Goal: Task Accomplishment & Management: Use online tool/utility

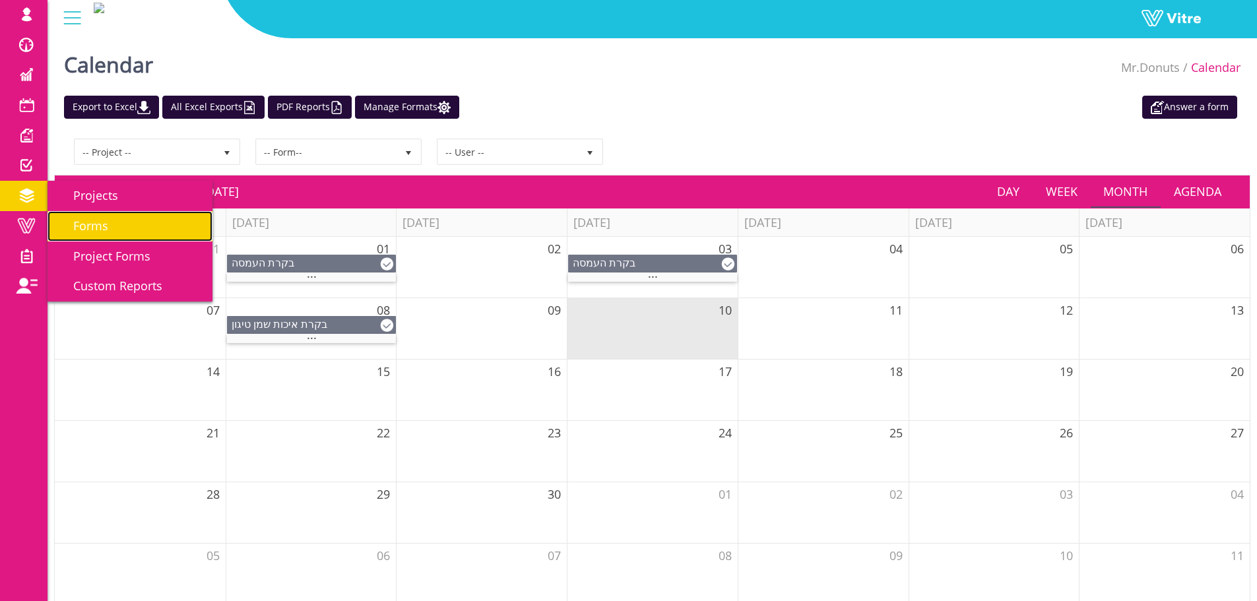
click at [83, 226] on span "Forms" at bounding box center [82, 226] width 51 height 16
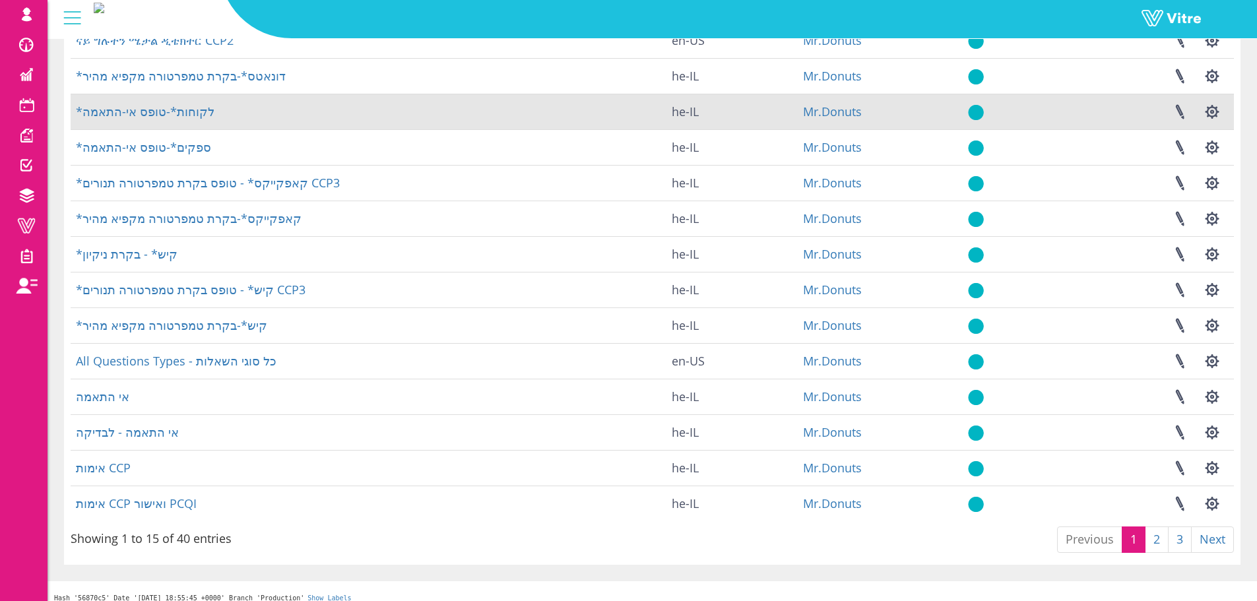
scroll to position [189, 0]
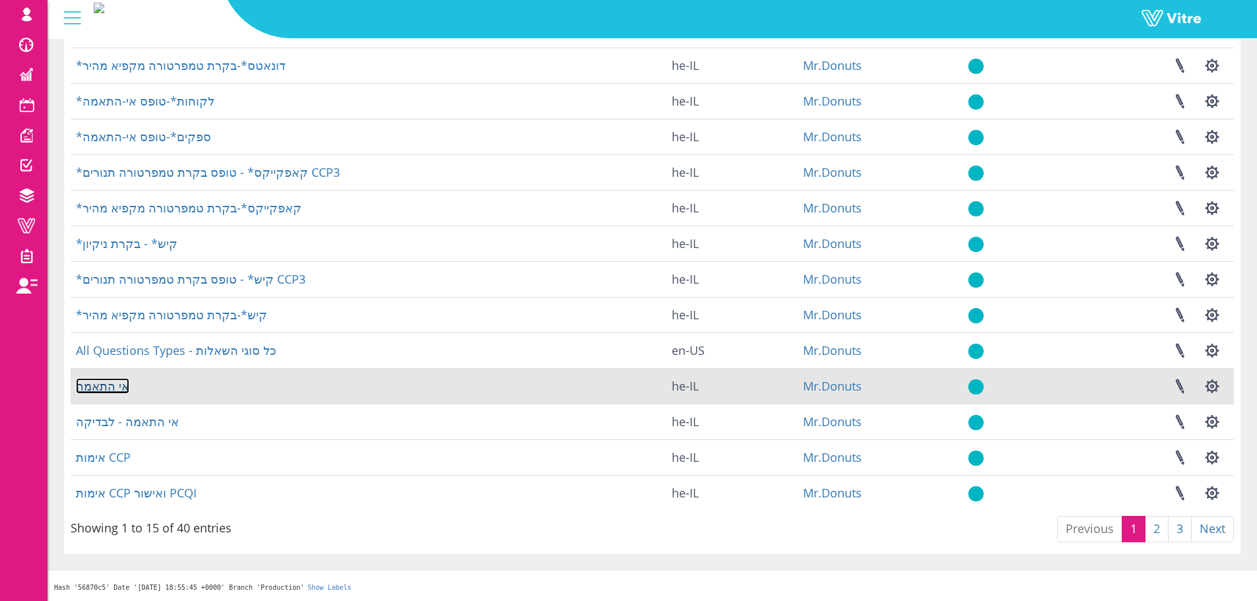
click at [113, 385] on link "אי התאמה" at bounding box center [102, 386] width 53 height 16
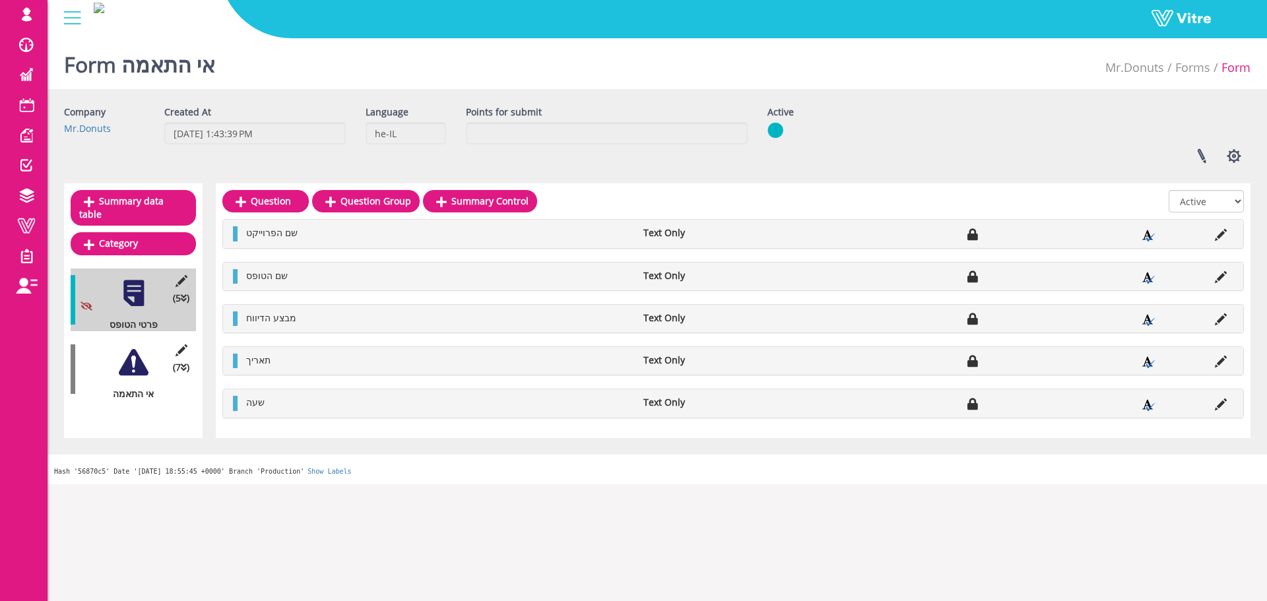
click at [125, 351] on div at bounding box center [134, 363] width 30 height 30
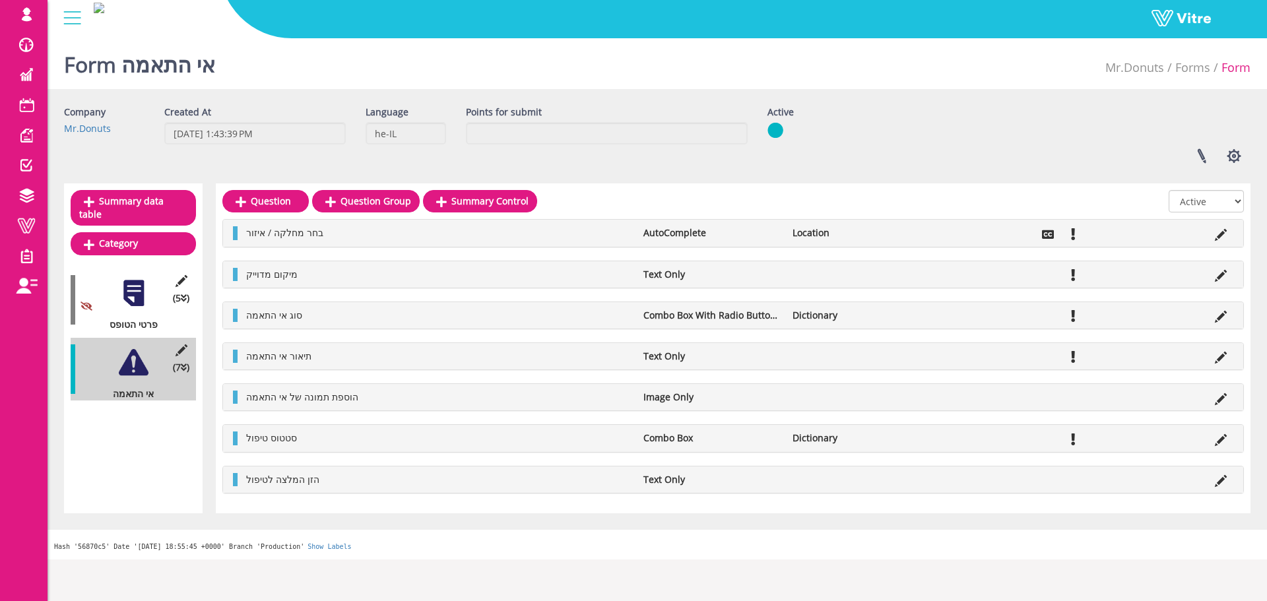
click at [434, 62] on div "Form אי התאמה Mr.Donuts Forms Form" at bounding box center [658, 61] width 1220 height 56
click at [345, 172] on div "Company Mr.Donuts Created At 9/8/2024 1:43:39 PM Language he-IL Points for subm…" at bounding box center [657, 140] width 1207 height 68
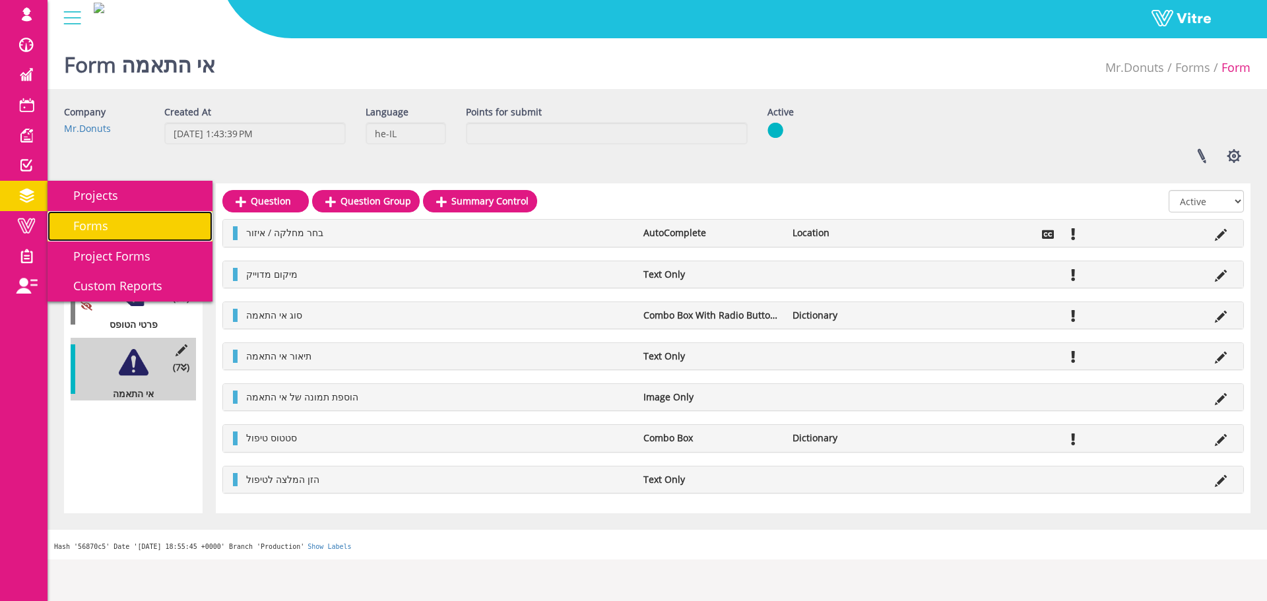
click at [91, 224] on span "Forms" at bounding box center [82, 226] width 51 height 16
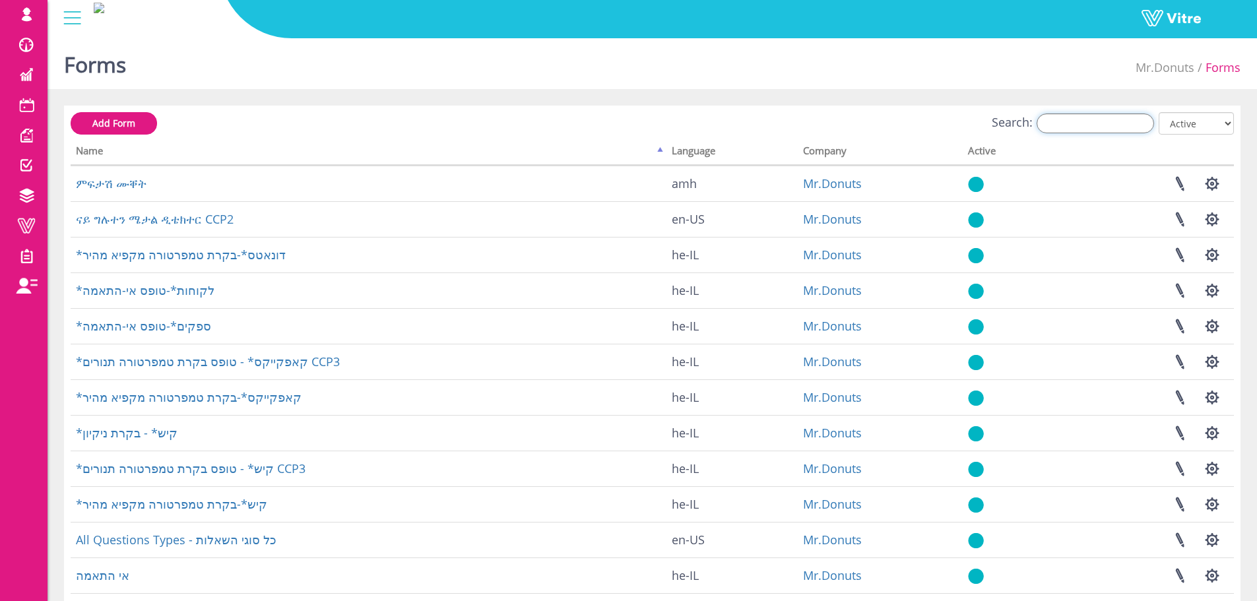
click at [1063, 123] on input "Search:" at bounding box center [1095, 124] width 117 height 20
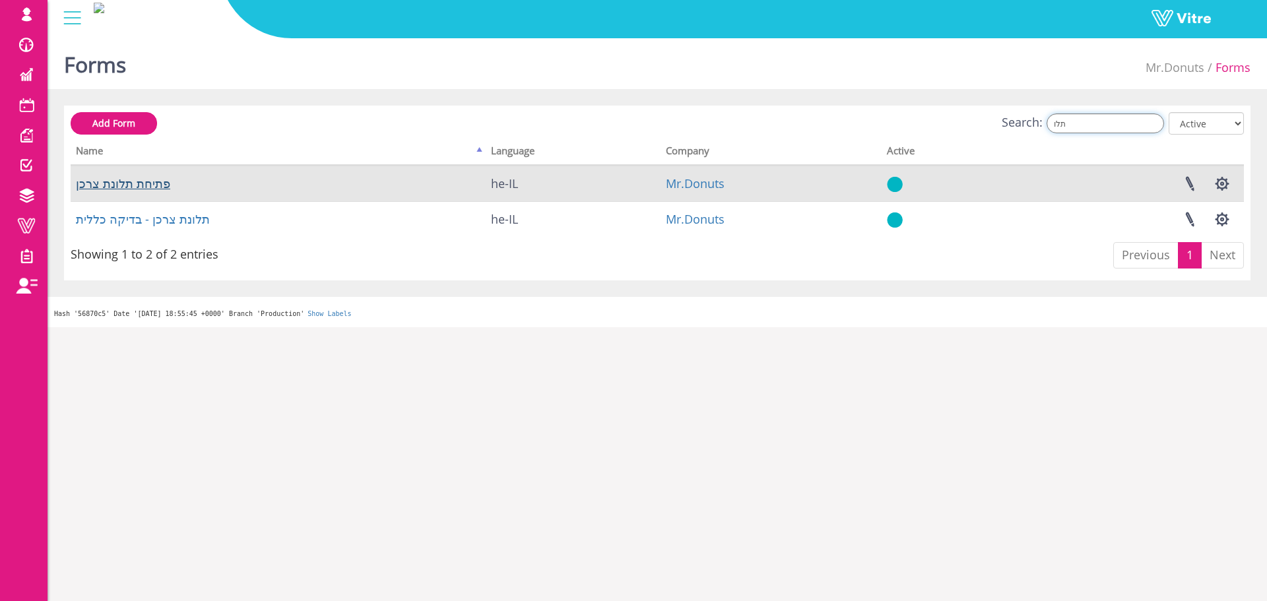
type input "תלו"
click at [131, 185] on link "פתיחת תלונת צרכן" at bounding box center [123, 184] width 94 height 16
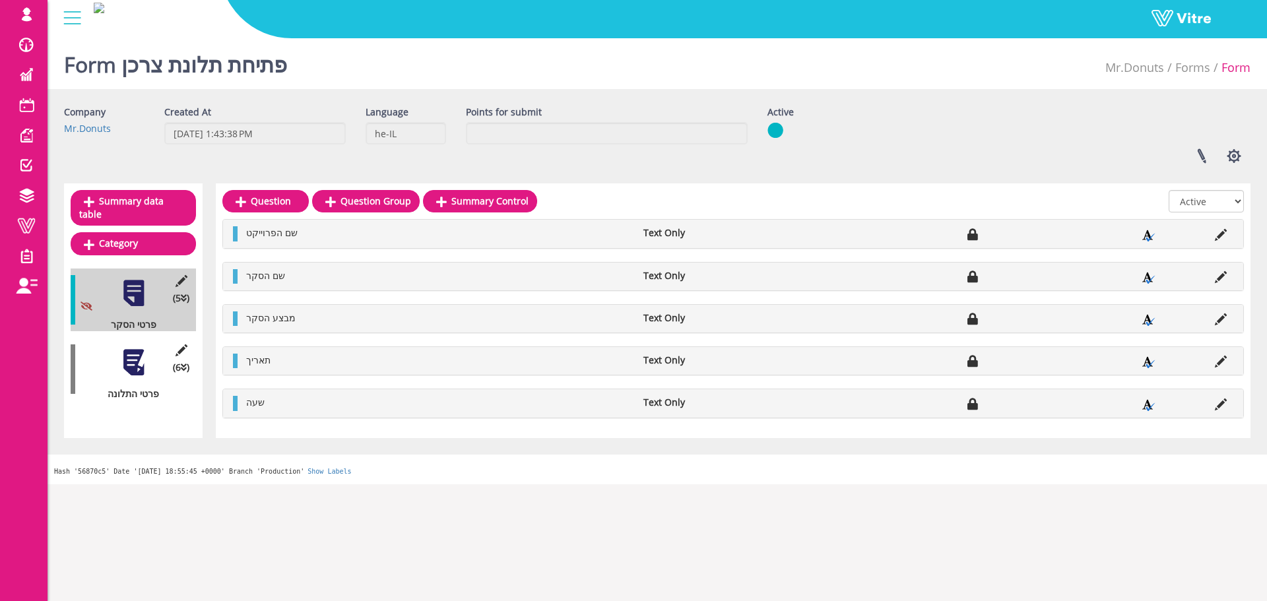
click at [139, 348] on div at bounding box center [134, 363] width 30 height 30
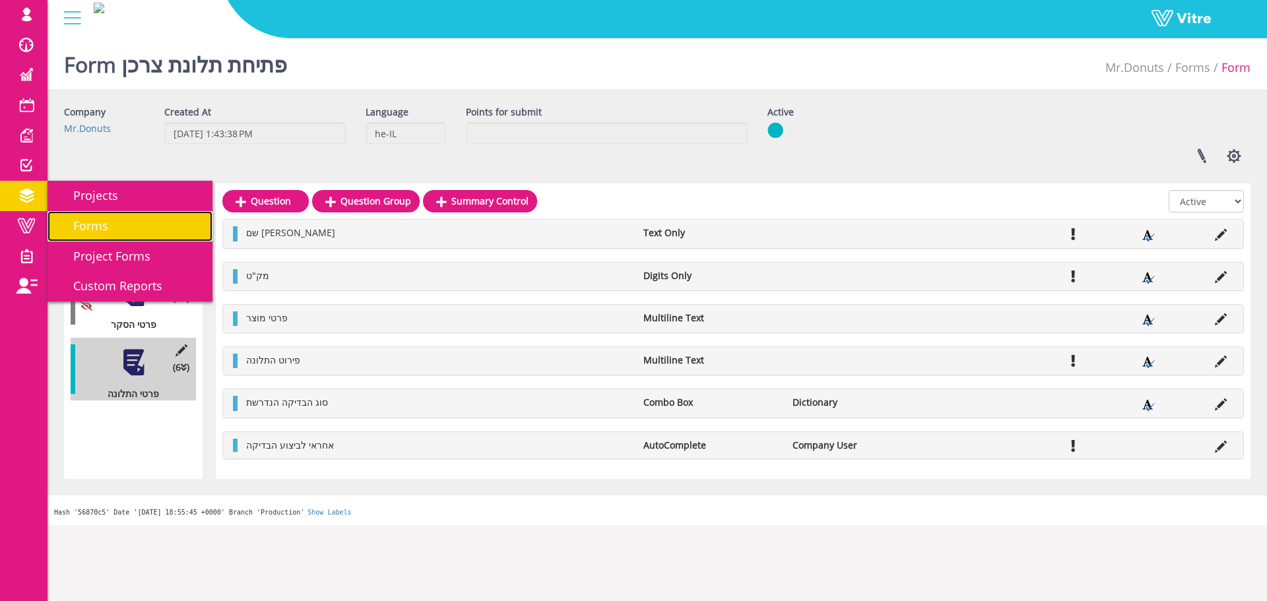
click at [93, 223] on span "Forms" at bounding box center [82, 226] width 51 height 16
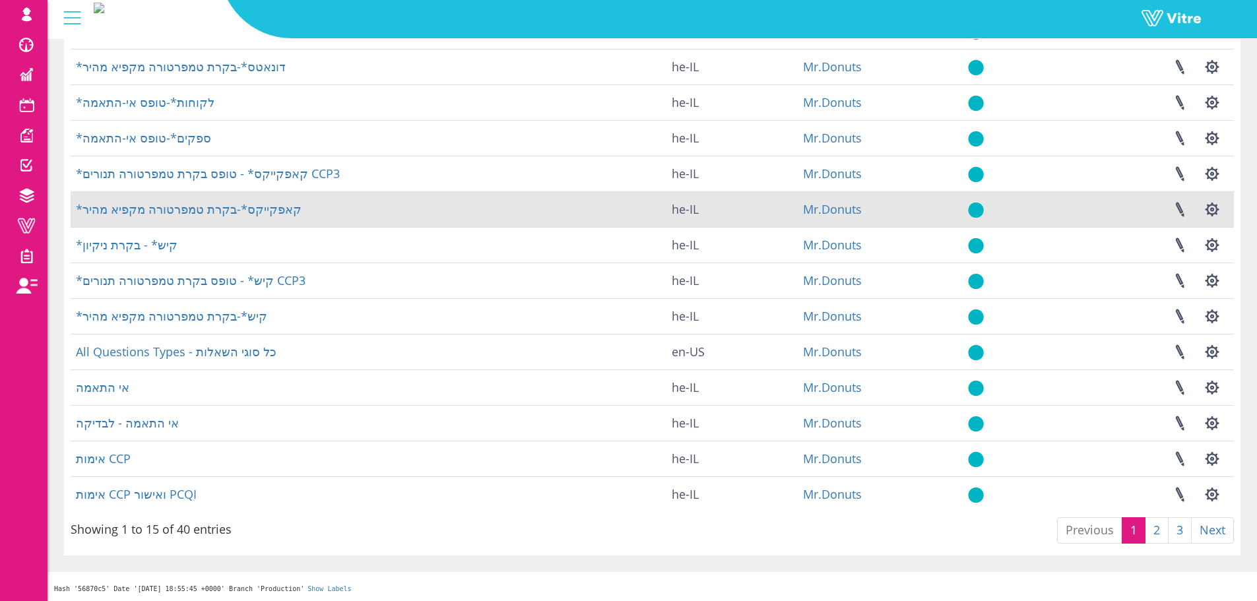
scroll to position [189, 0]
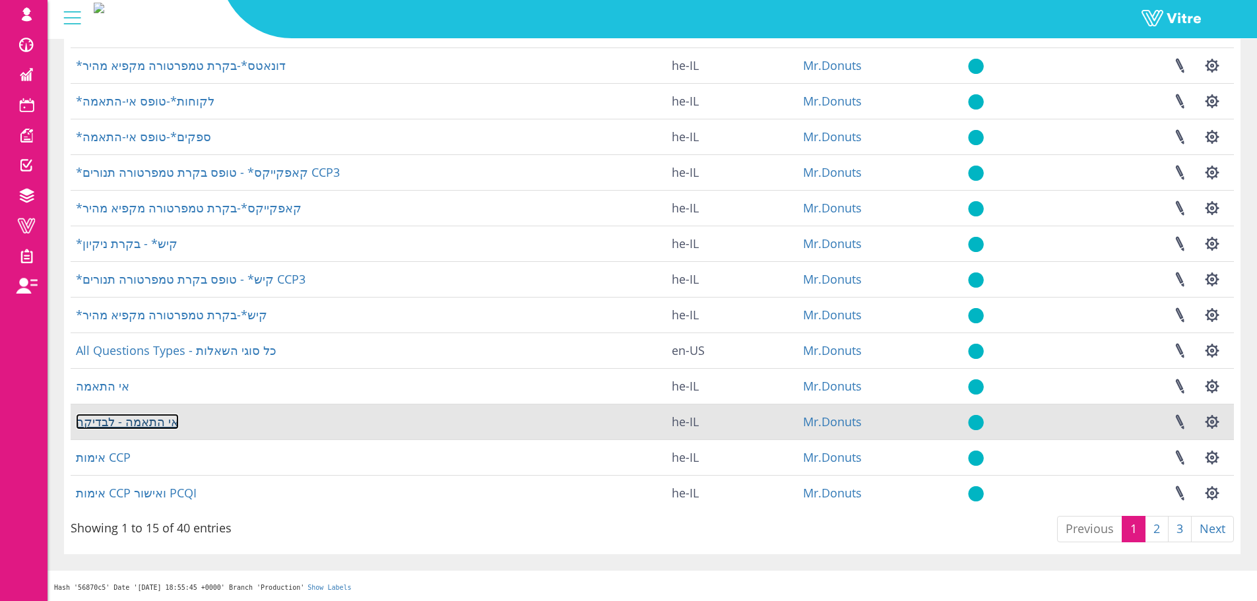
click at [135, 421] on link "אי התאמה - לבדיקה" at bounding box center [127, 422] width 103 height 16
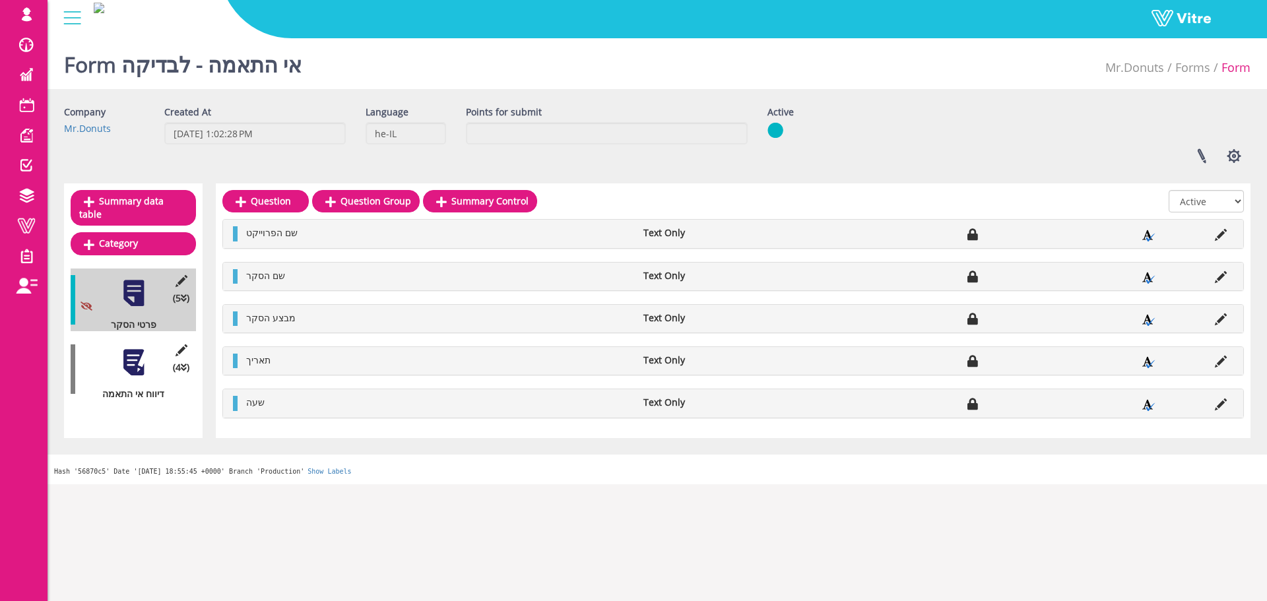
click at [137, 348] on div at bounding box center [134, 363] width 30 height 30
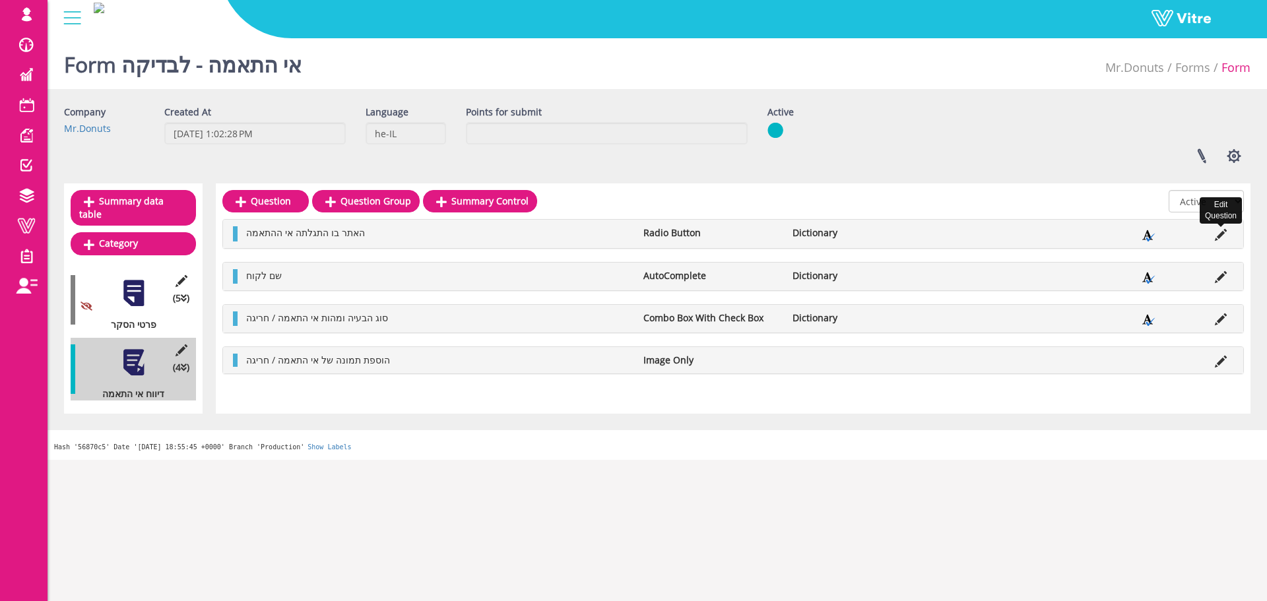
click at [1222, 236] on icon at bounding box center [1221, 235] width 12 height 12
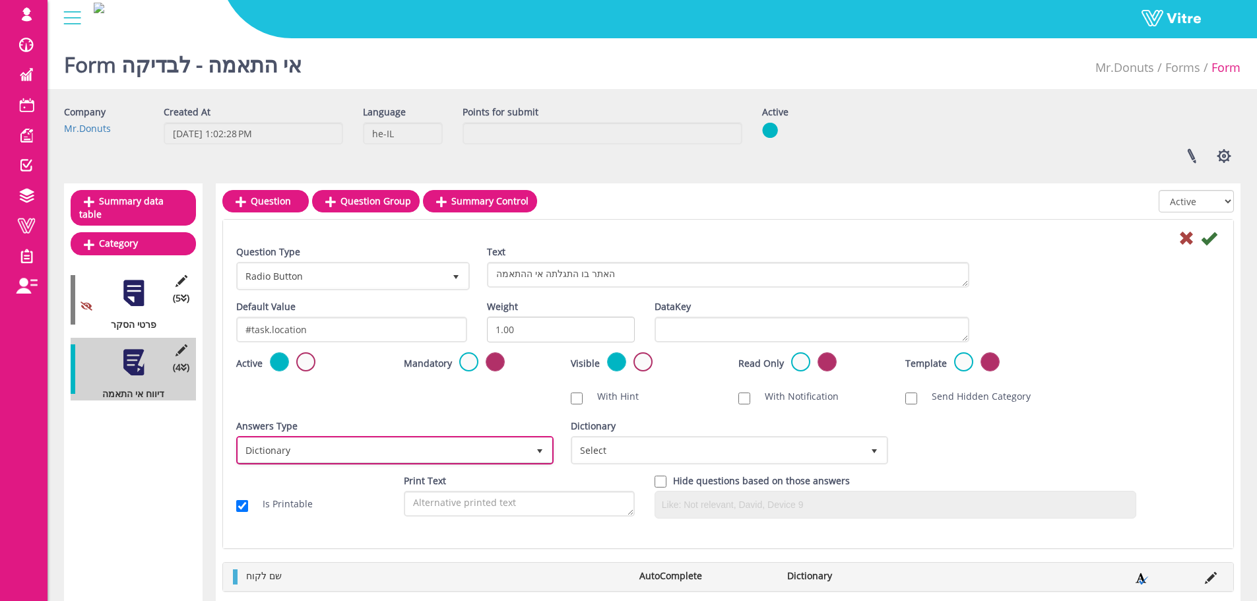
click at [541, 451] on span "select" at bounding box center [540, 451] width 11 height 11
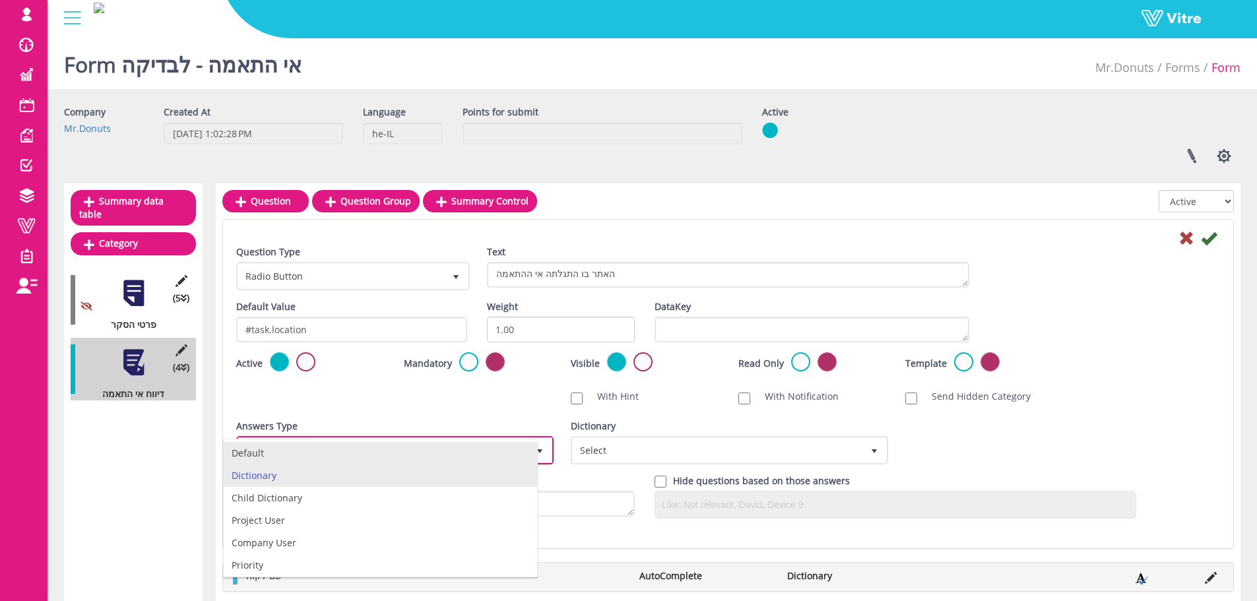
click at [416, 453] on li "Default" at bounding box center [381, 453] width 314 height 22
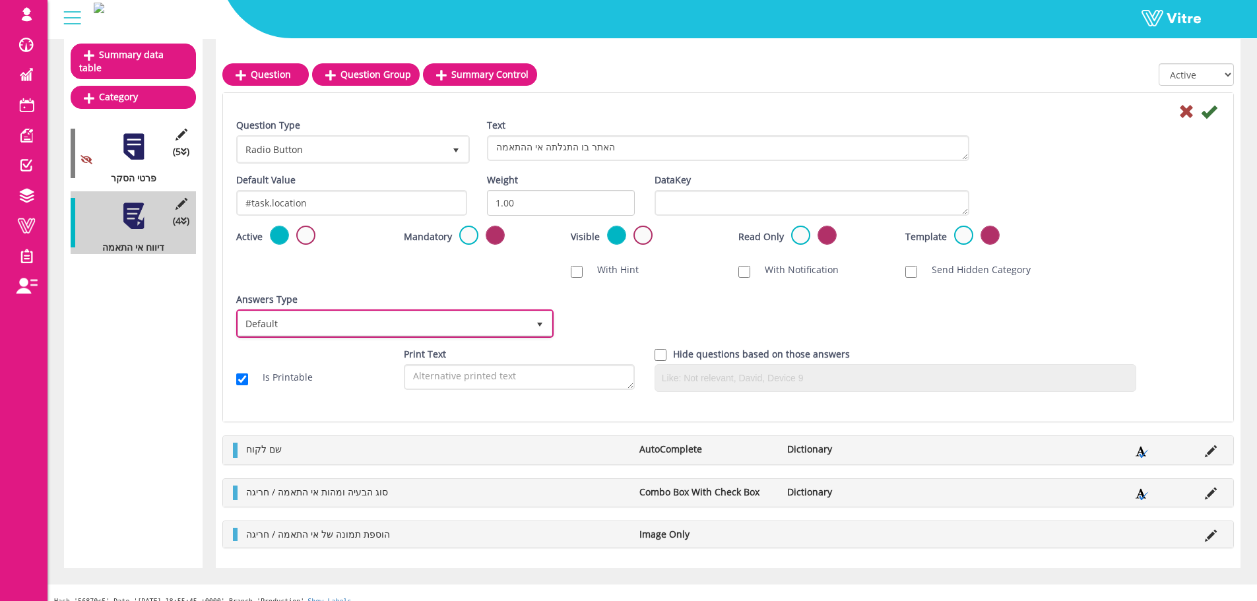
scroll to position [147, 0]
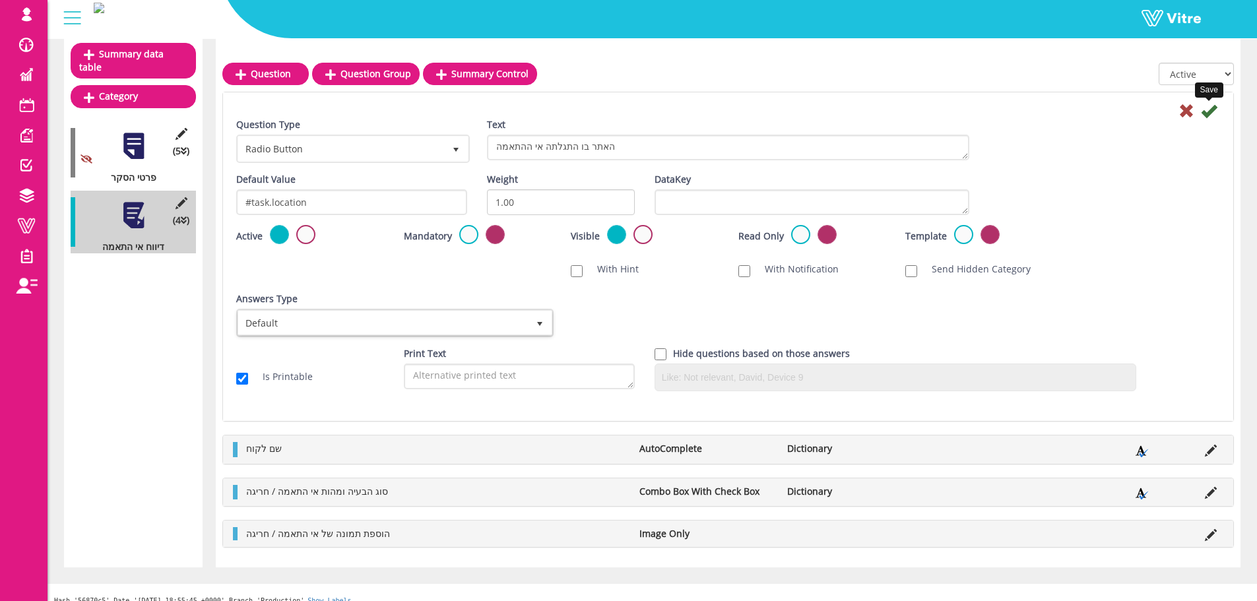
click at [1205, 113] on icon at bounding box center [1209, 111] width 16 height 16
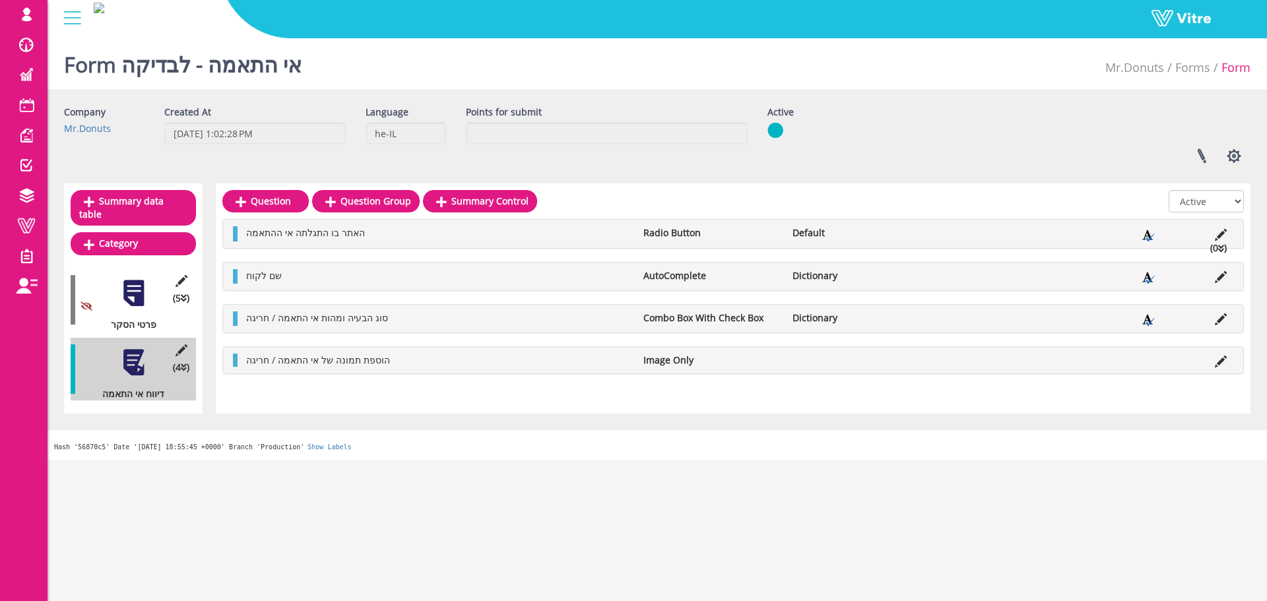
click at [1222, 250] on icon at bounding box center [1222, 248] width 6 height 9
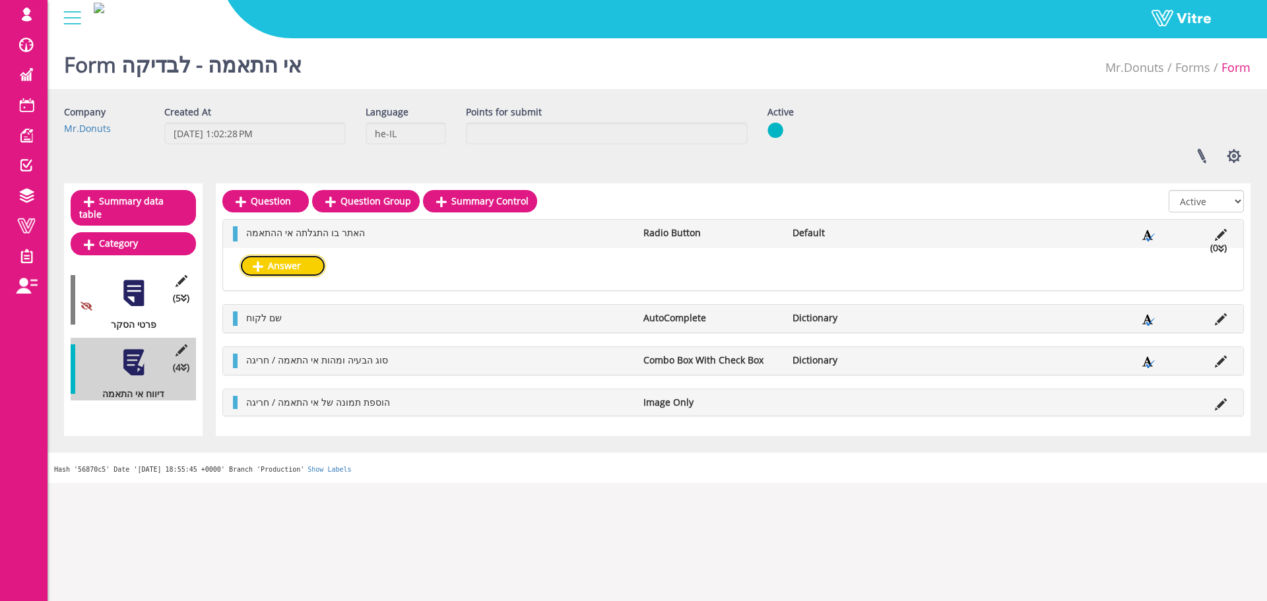
click at [300, 267] on link "Answer" at bounding box center [283, 266] width 86 height 22
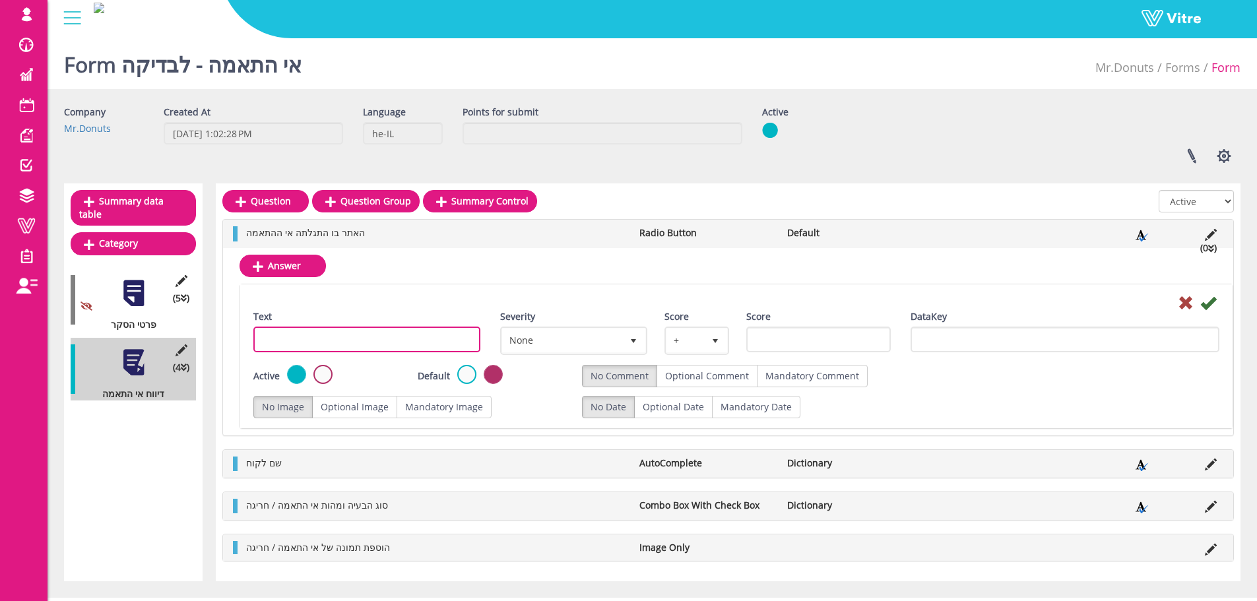
click at [432, 342] on input "Text" at bounding box center [366, 340] width 227 height 26
type input "אולם יצור דונאטס"
click at [1209, 304] on icon at bounding box center [1209, 303] width 16 height 16
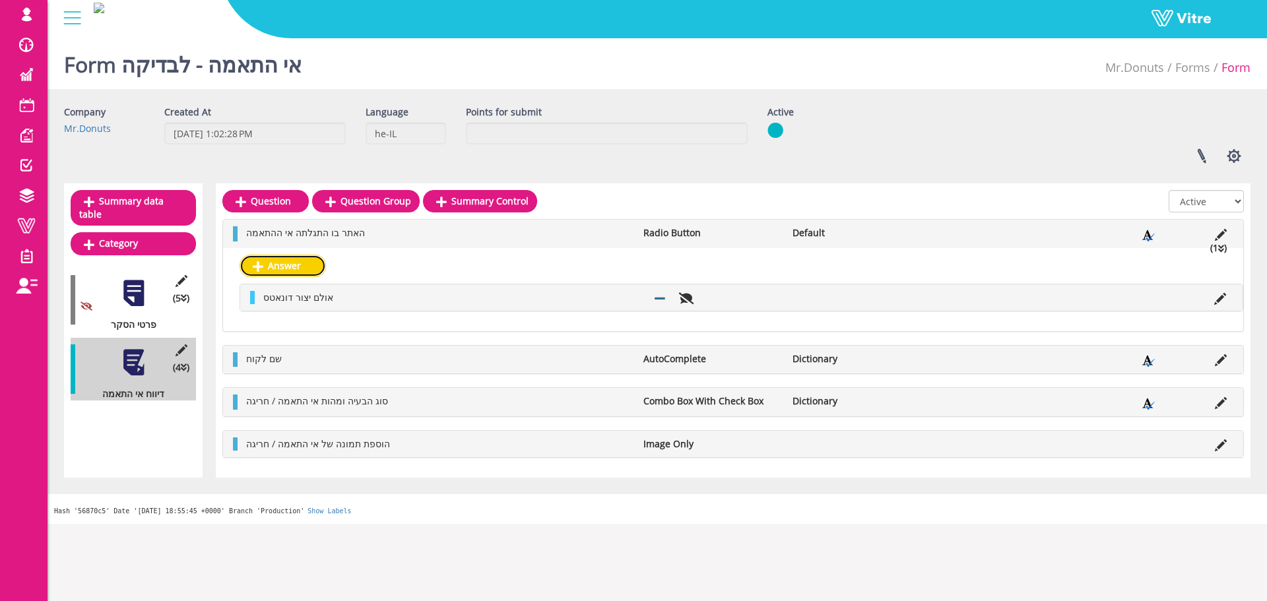
click at [314, 267] on link "Answer" at bounding box center [283, 266] width 86 height 22
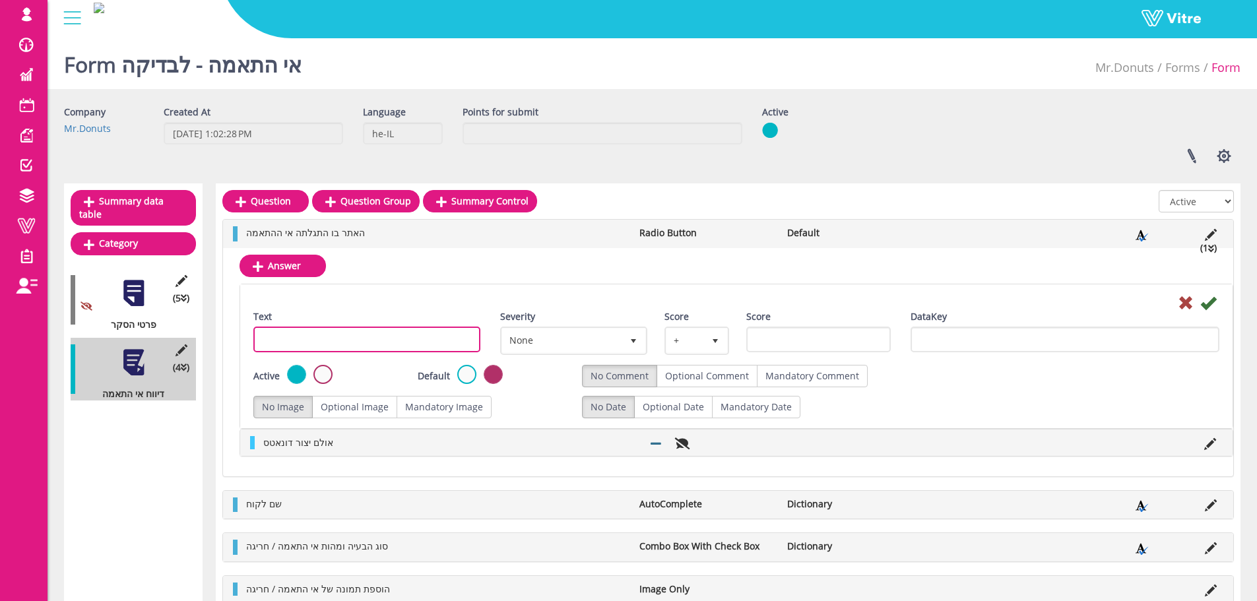
click at [368, 341] on input "Text" at bounding box center [366, 340] width 227 height 26
type input "קבלת ספקים"
click at [1209, 308] on icon at bounding box center [1209, 303] width 16 height 16
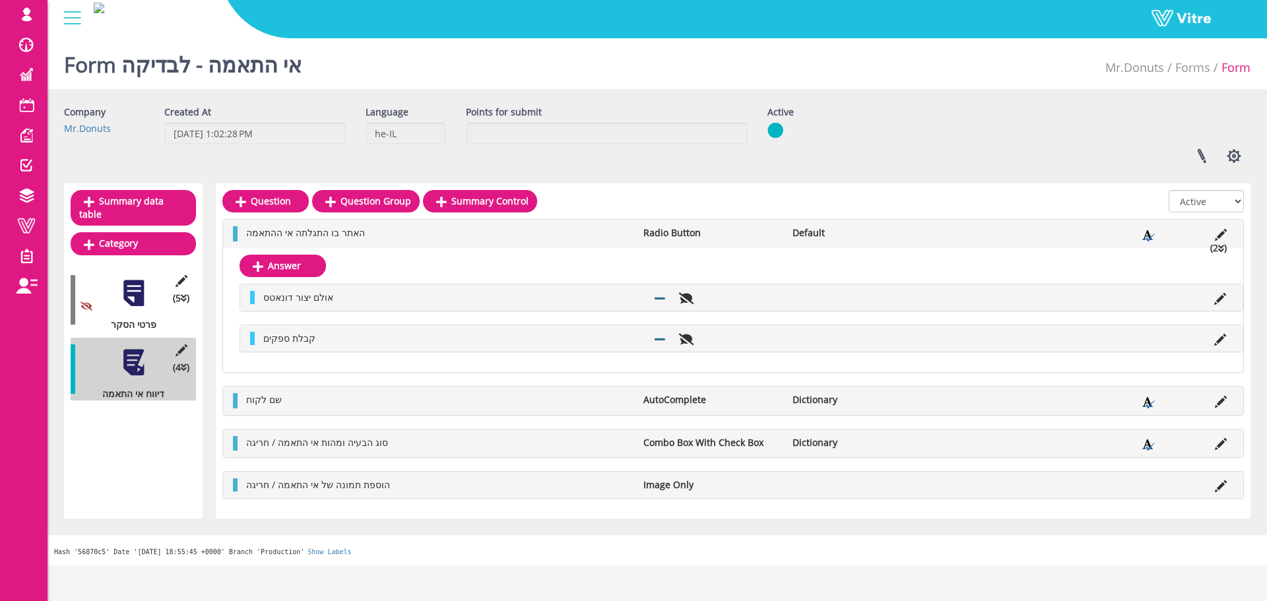
click at [881, 239] on li "Default" at bounding box center [860, 232] width 149 height 13
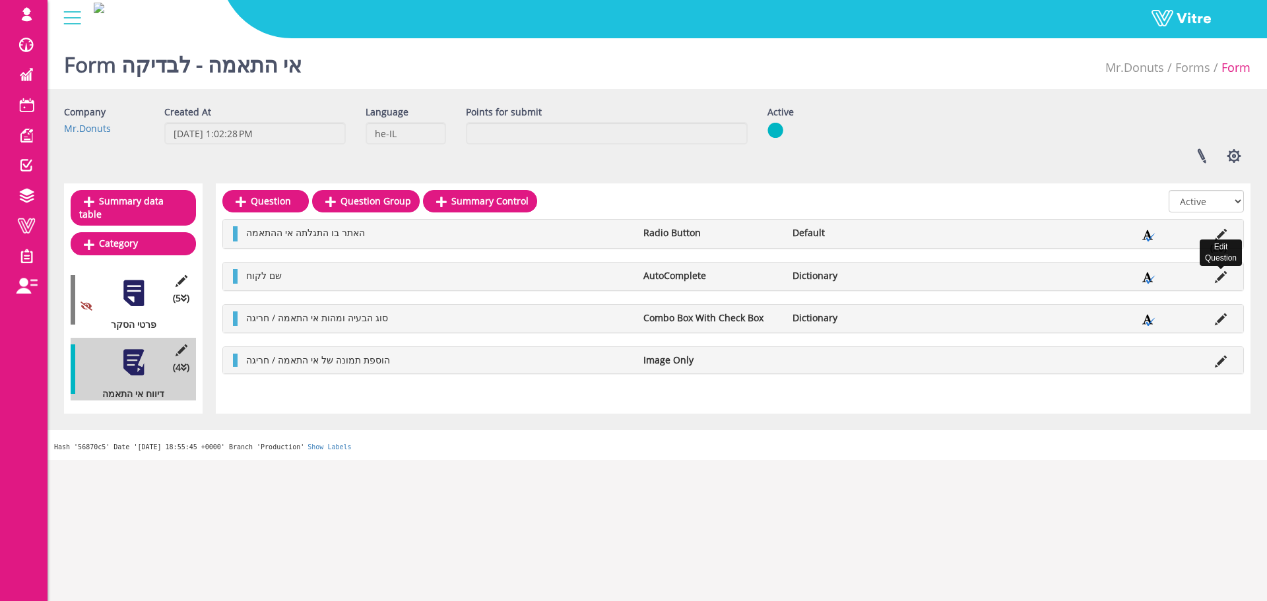
click at [1221, 278] on icon at bounding box center [1221, 277] width 12 height 12
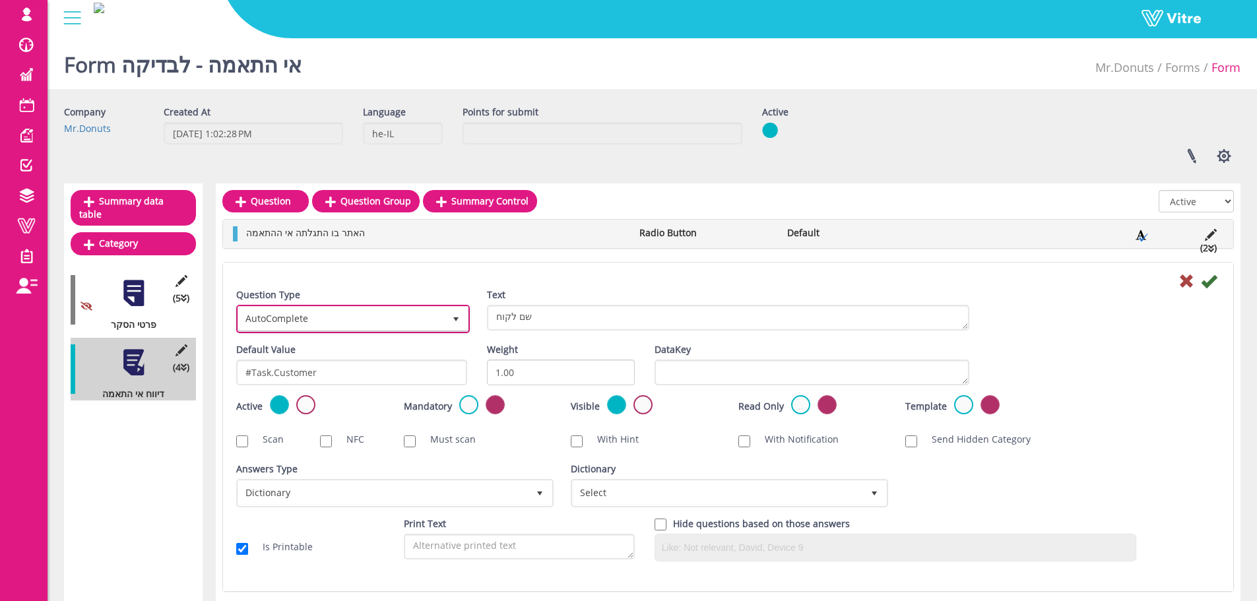
click at [459, 319] on span "select" at bounding box center [456, 319] width 11 height 11
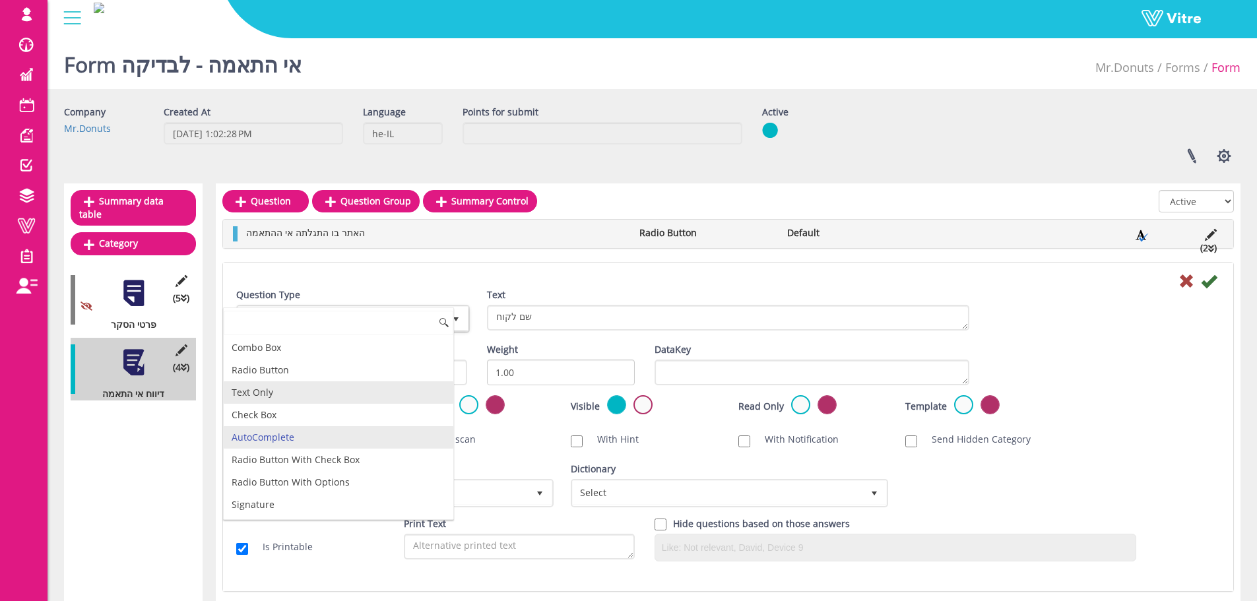
click at [312, 393] on li "Text Only" at bounding box center [339, 393] width 230 height 22
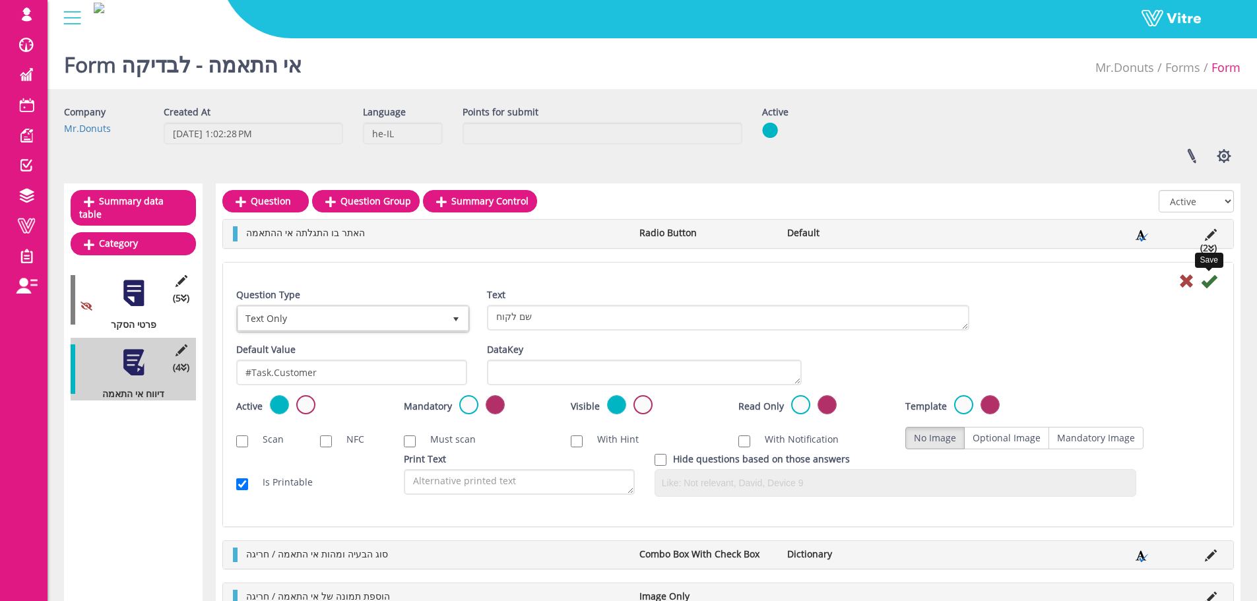
click at [1209, 283] on icon at bounding box center [1209, 281] width 16 height 16
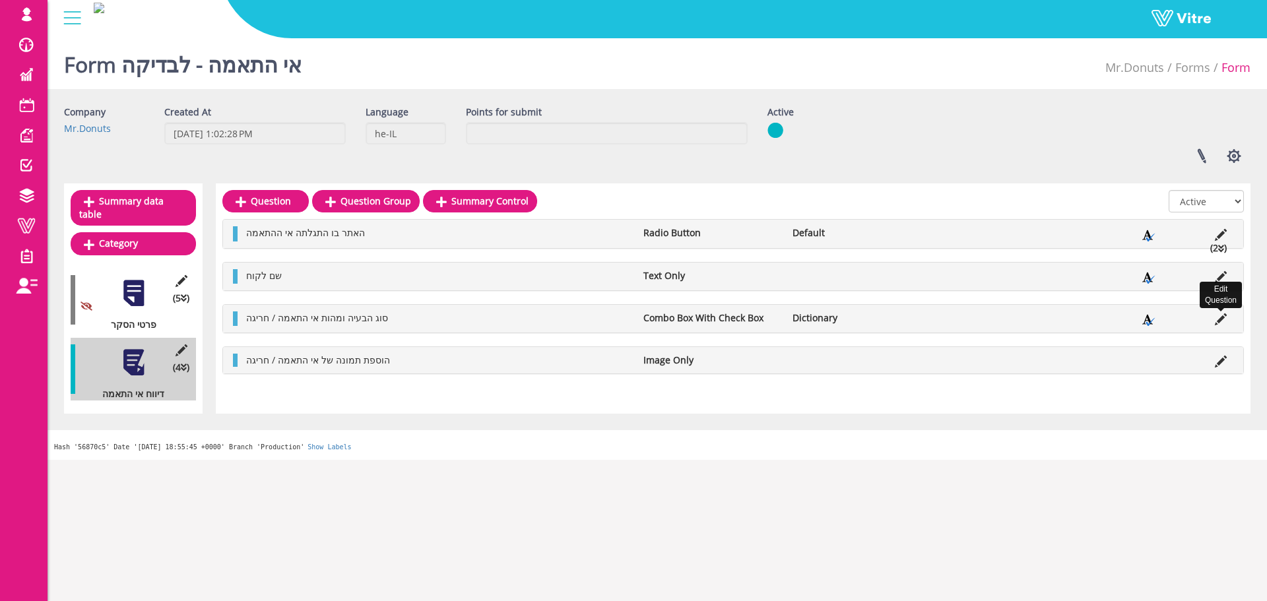
click at [1221, 319] on icon at bounding box center [1221, 320] width 12 height 12
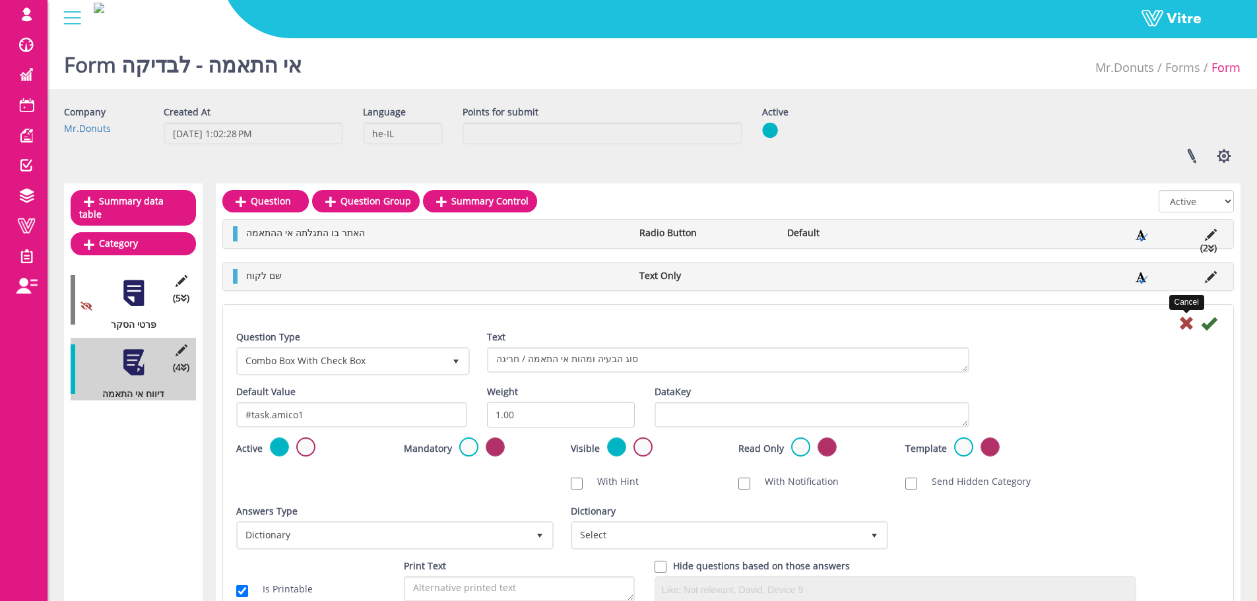
click at [1189, 318] on icon at bounding box center [1187, 324] width 16 height 16
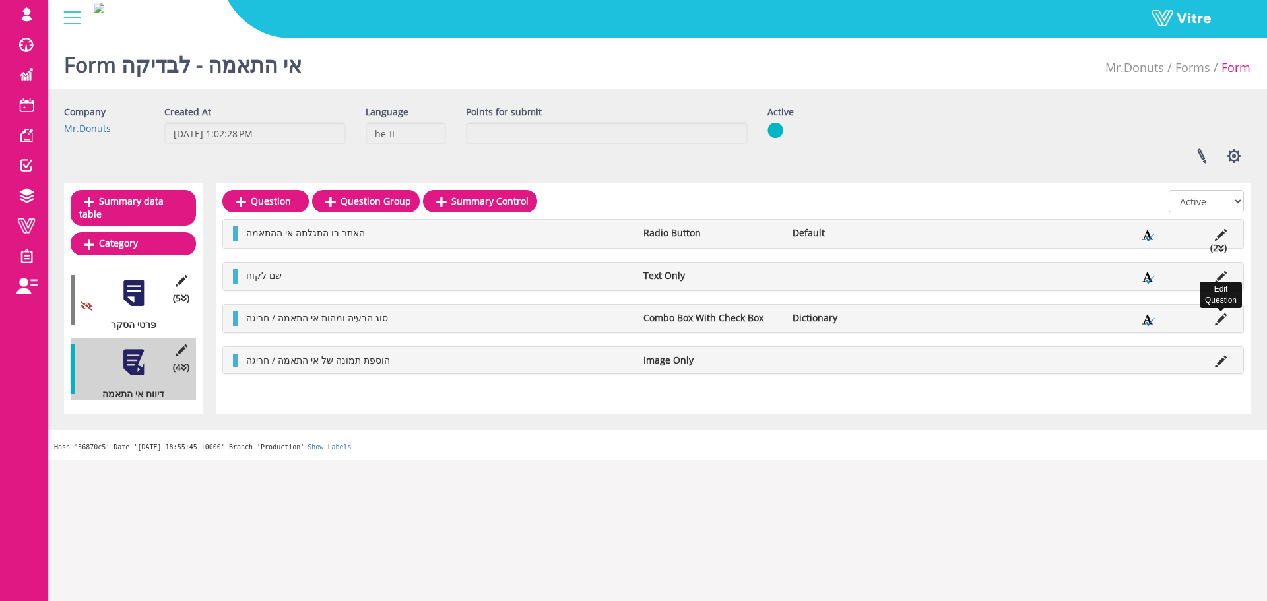
click at [1220, 322] on icon at bounding box center [1221, 320] width 12 height 12
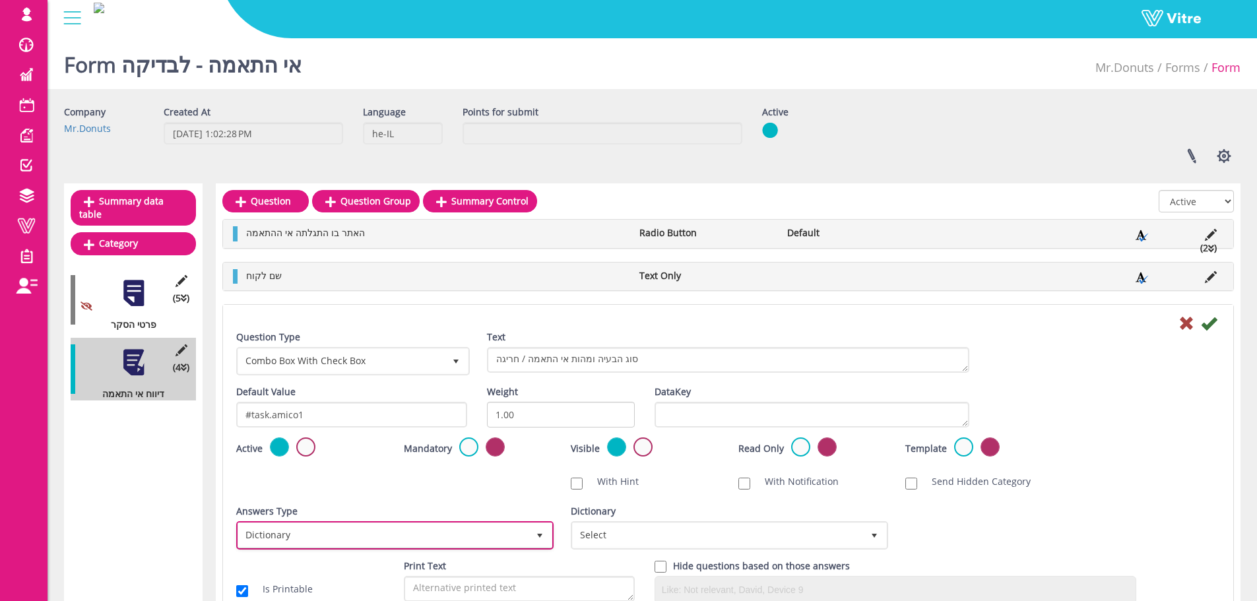
click at [349, 534] on span "Dictionary" at bounding box center [383, 535] width 290 height 24
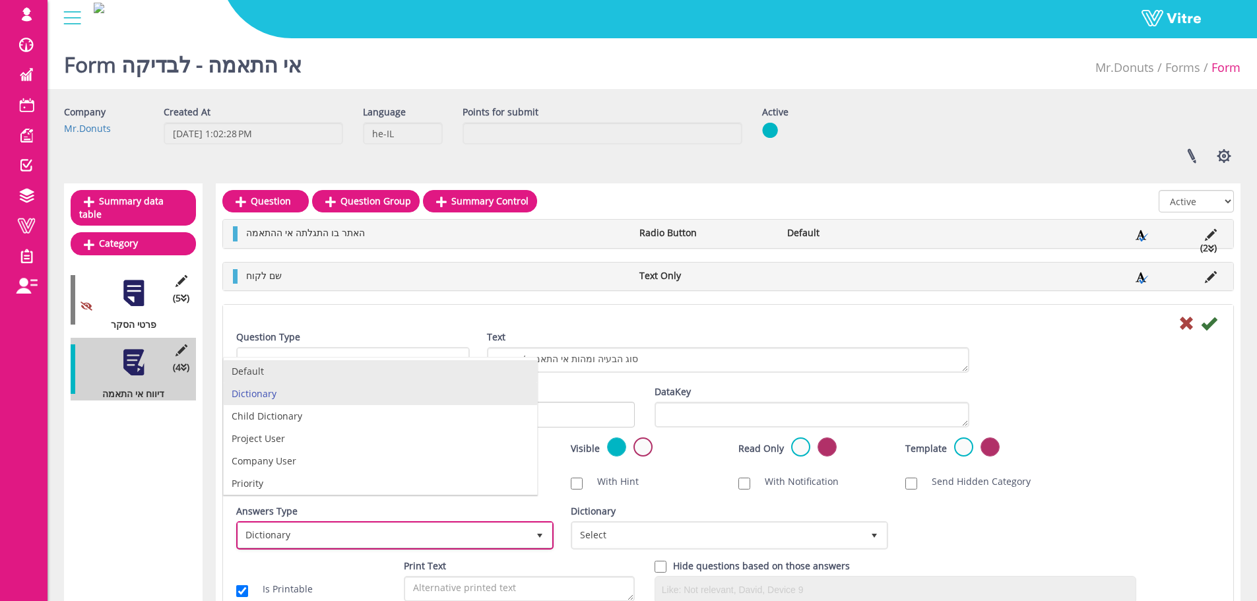
click at [351, 370] on li "Default" at bounding box center [381, 371] width 314 height 22
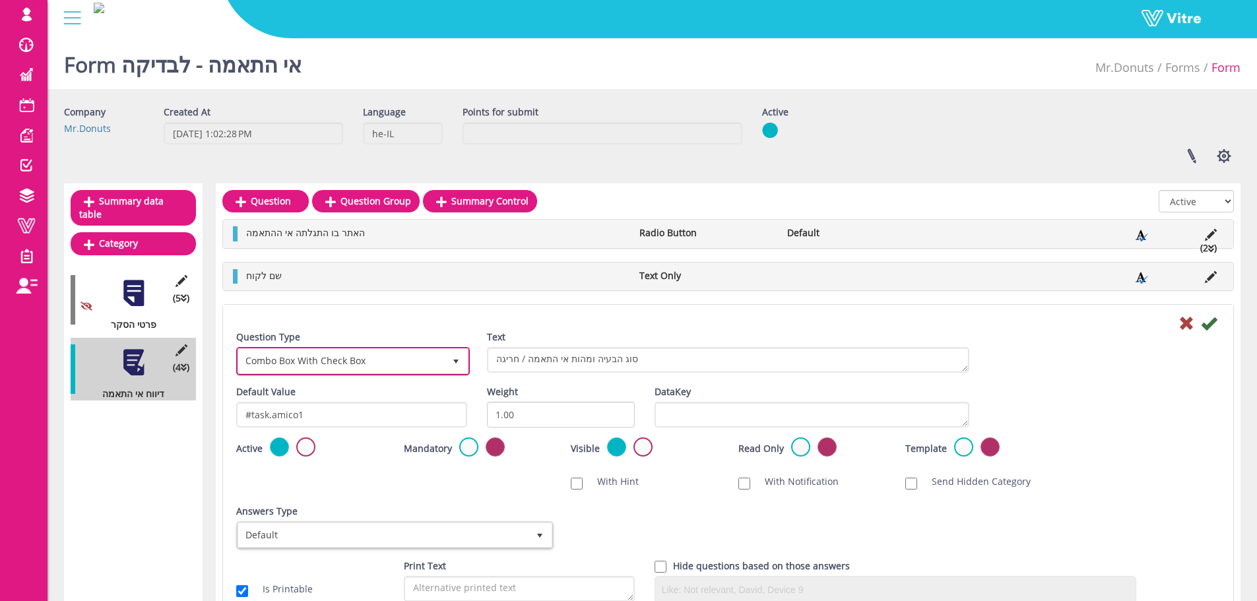
click at [342, 366] on span "Combo Box With Check Box" at bounding box center [341, 361] width 206 height 24
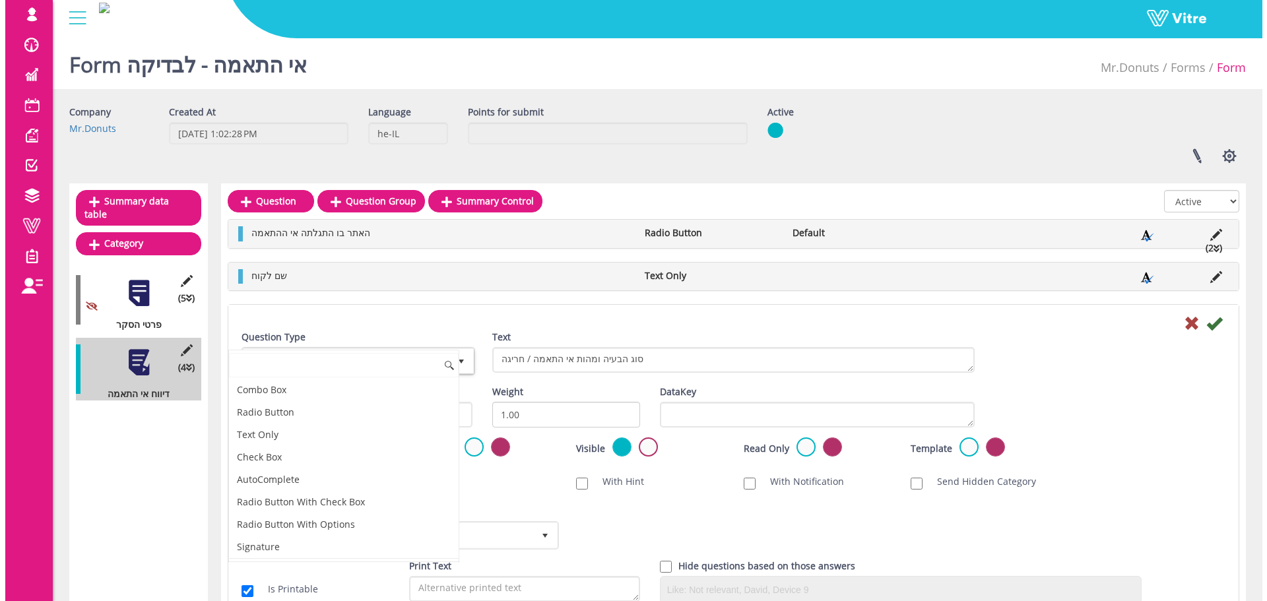
scroll to position [22, 0]
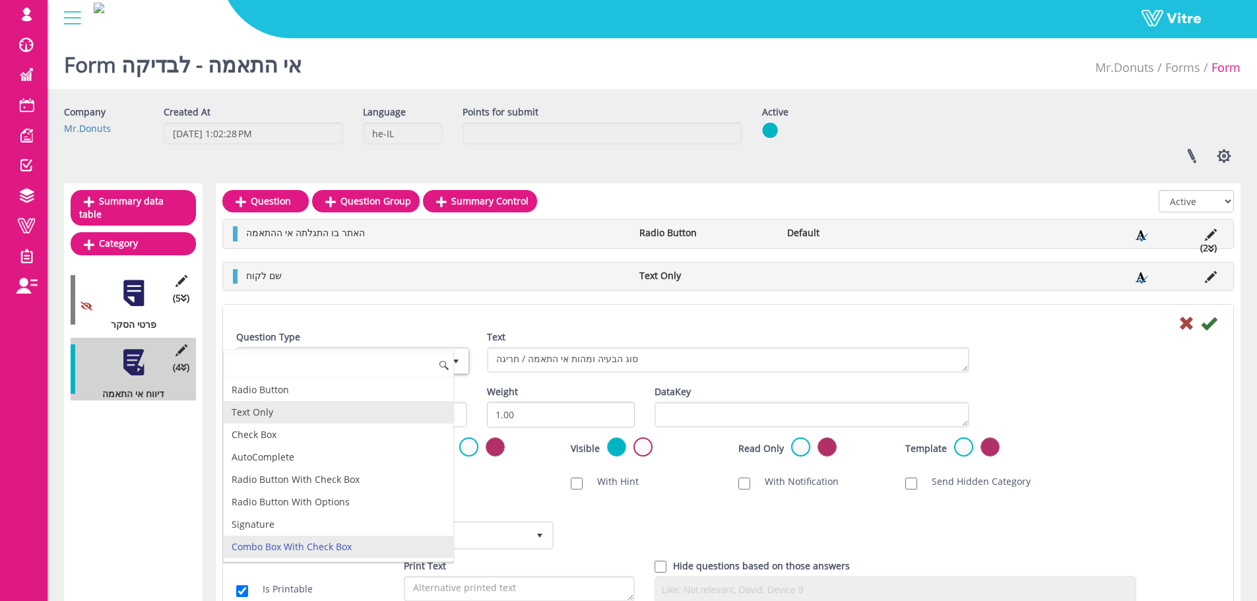
click at [301, 416] on li "Text Only" at bounding box center [339, 412] width 230 height 22
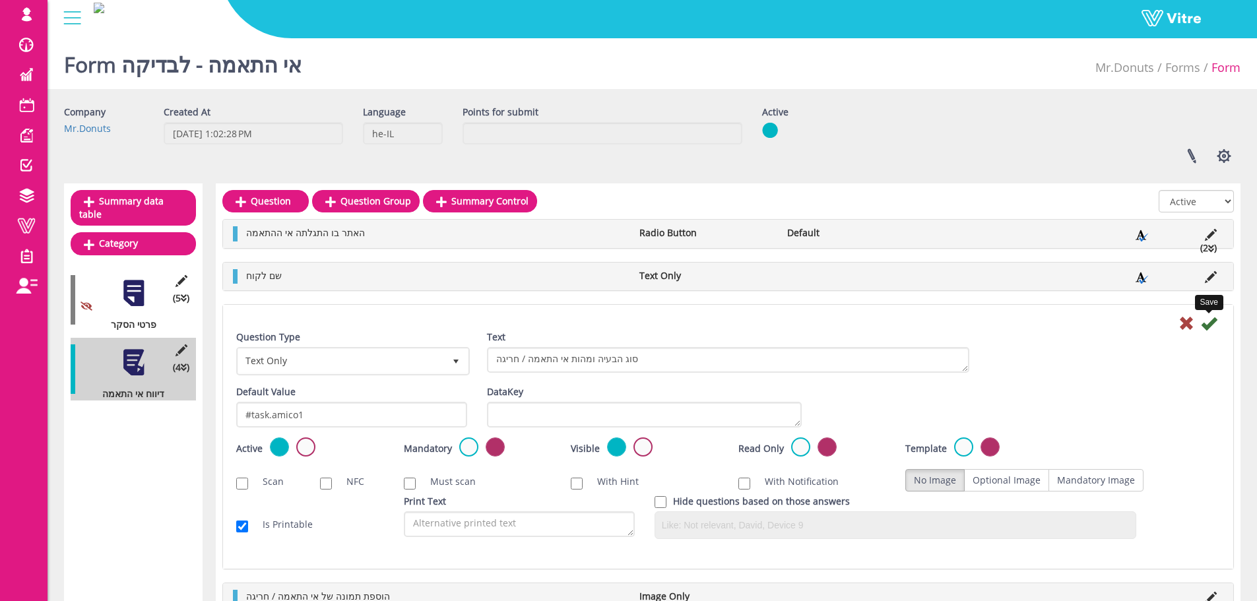
click at [1208, 328] on icon at bounding box center [1209, 324] width 16 height 16
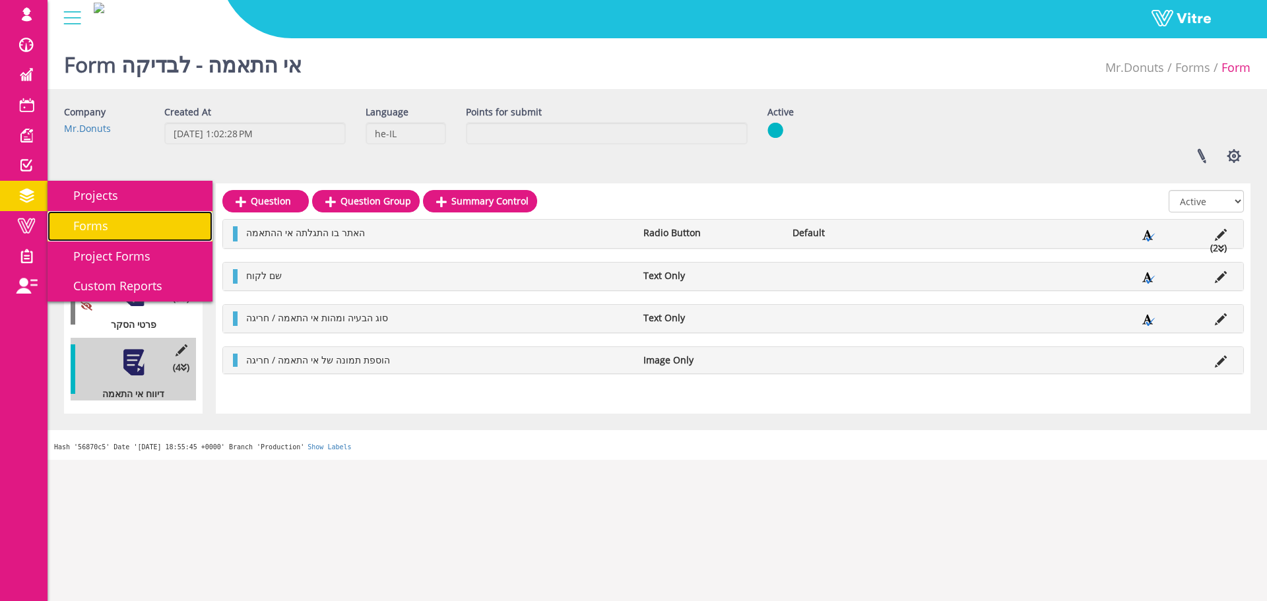
click at [101, 226] on span "Forms" at bounding box center [82, 226] width 51 height 16
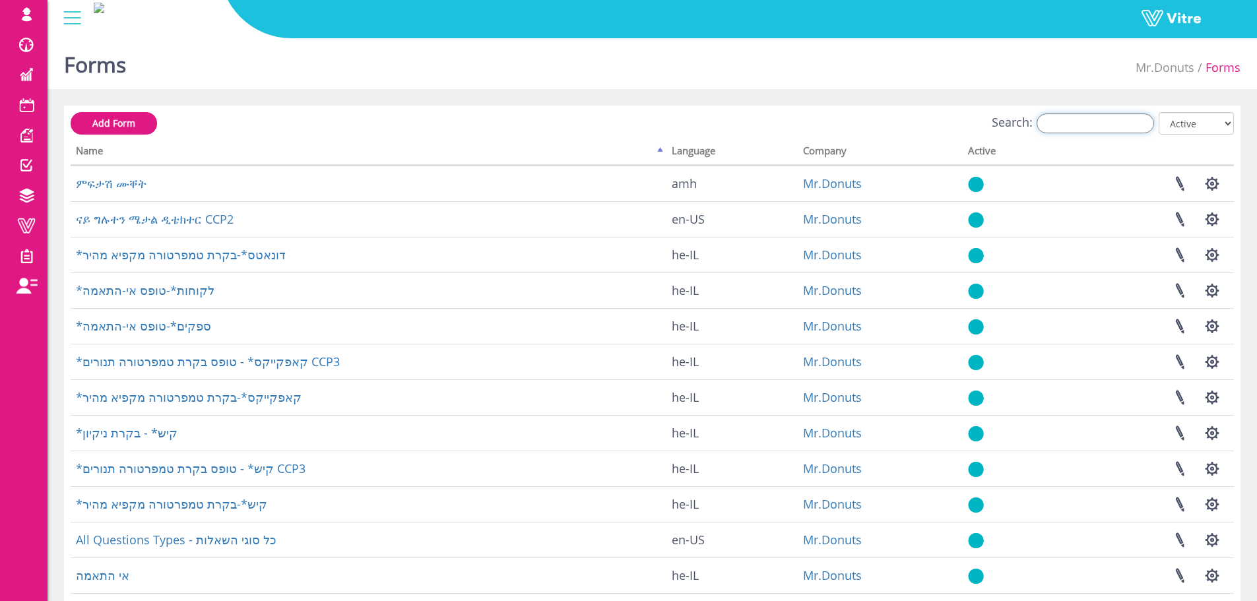
click at [1086, 126] on input "Search:" at bounding box center [1095, 124] width 117 height 20
type input "א"
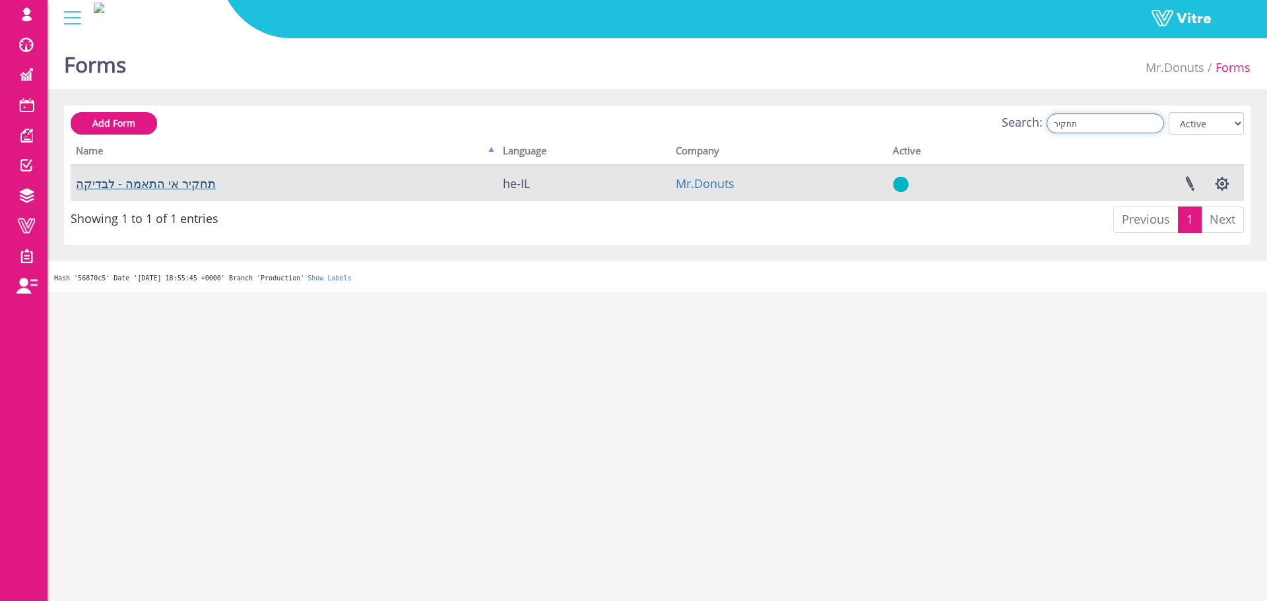
type input "תחקיר"
click at [177, 186] on link "תחקיר אי התאמה - לבדיקה" at bounding box center [146, 184] width 140 height 16
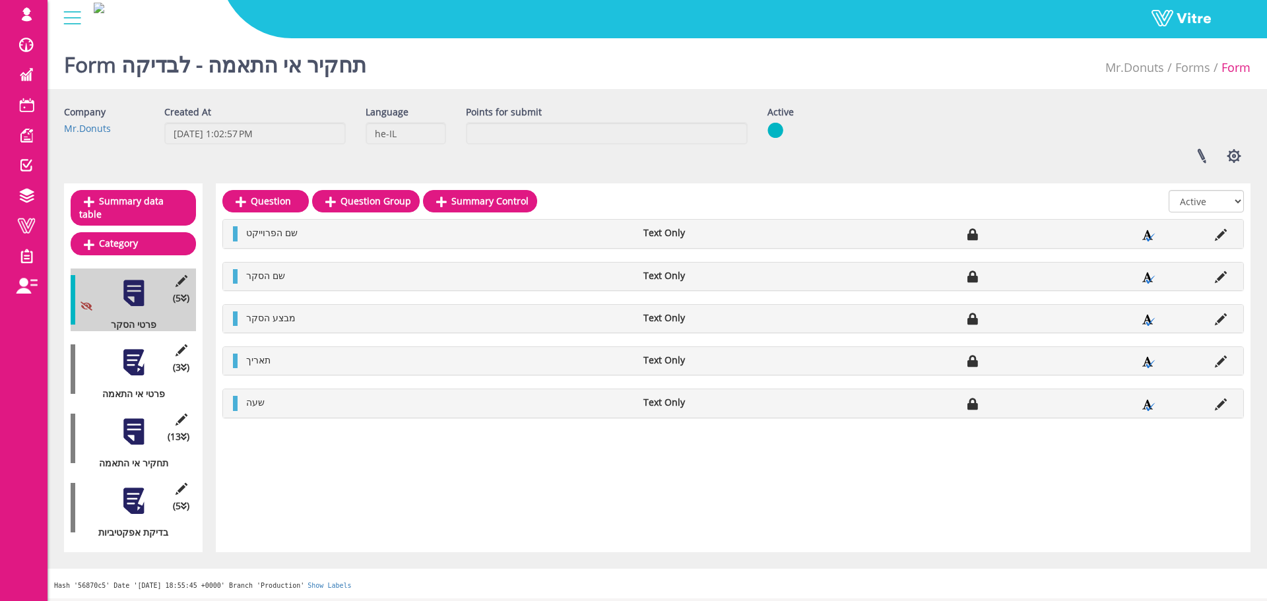
click at [133, 420] on div at bounding box center [134, 432] width 30 height 30
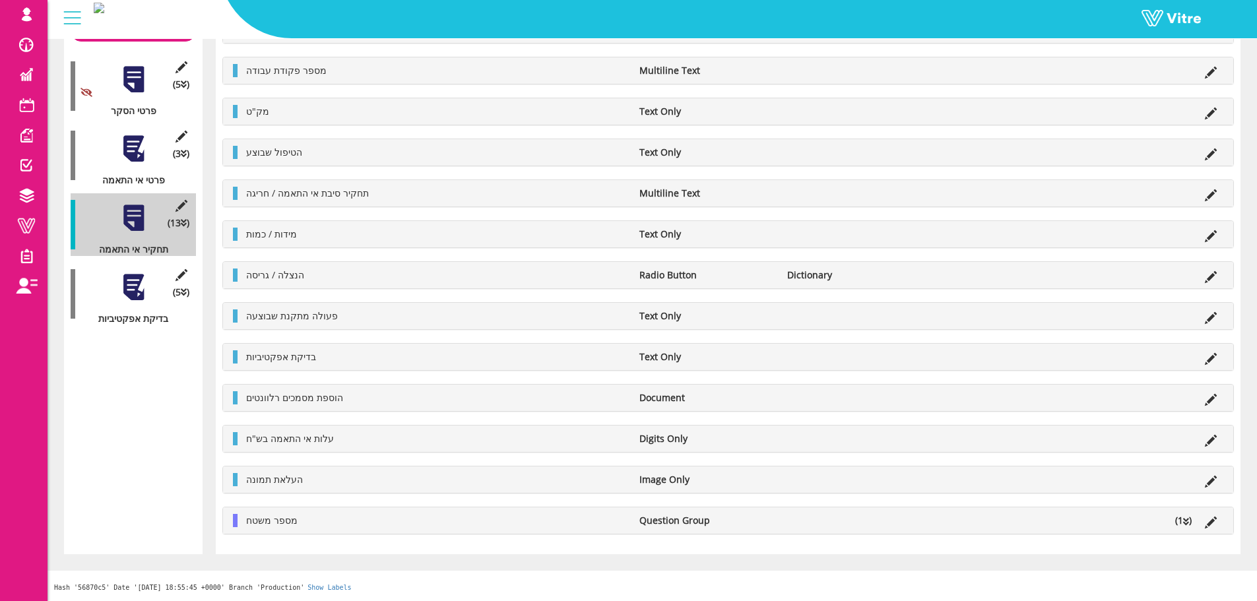
scroll to position [138, 0]
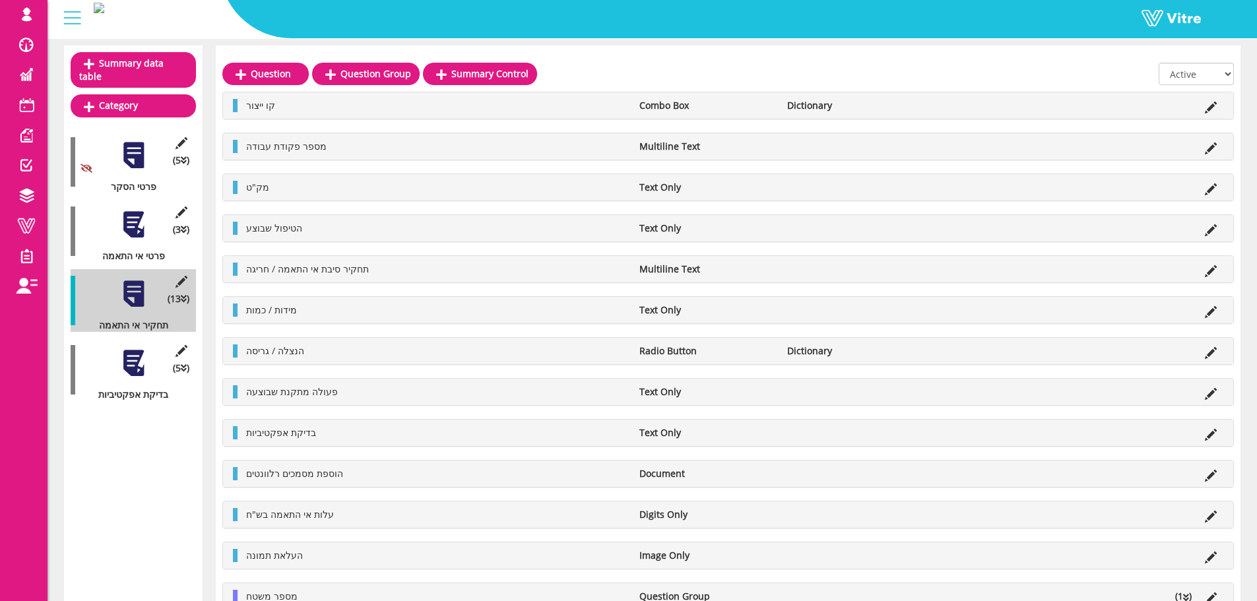
click at [131, 349] on div at bounding box center [134, 364] width 30 height 30
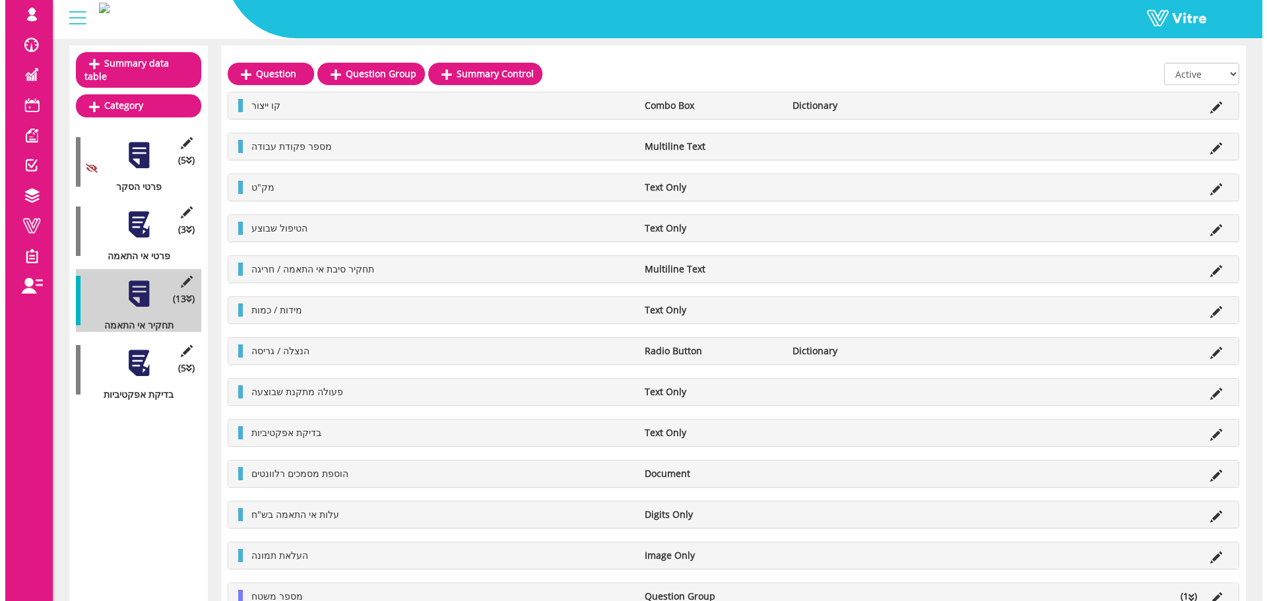
scroll to position [0, 0]
